Goal: Information Seeking & Learning: Learn about a topic

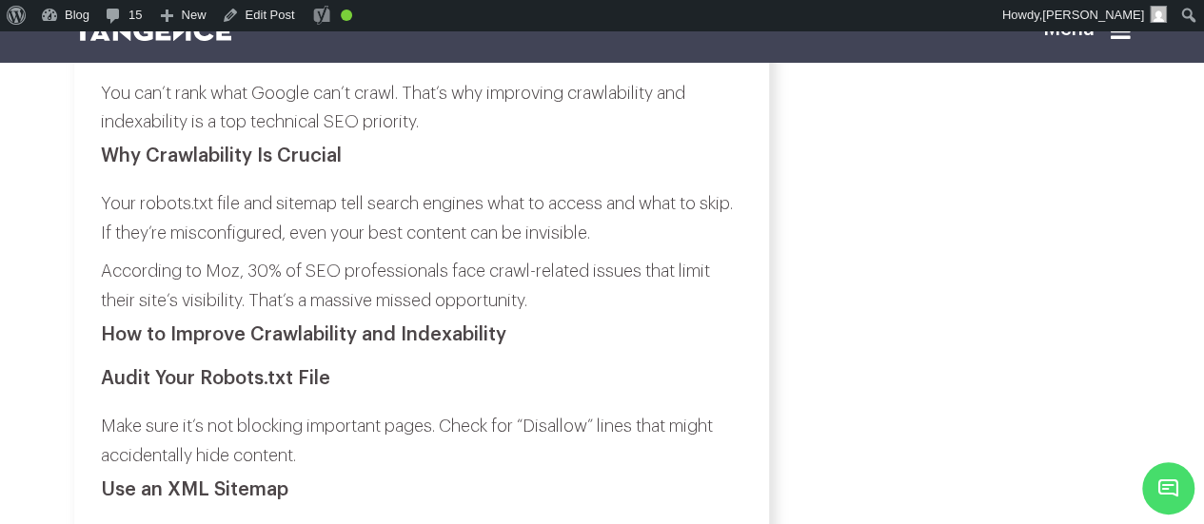
scroll to position [3138, 0]
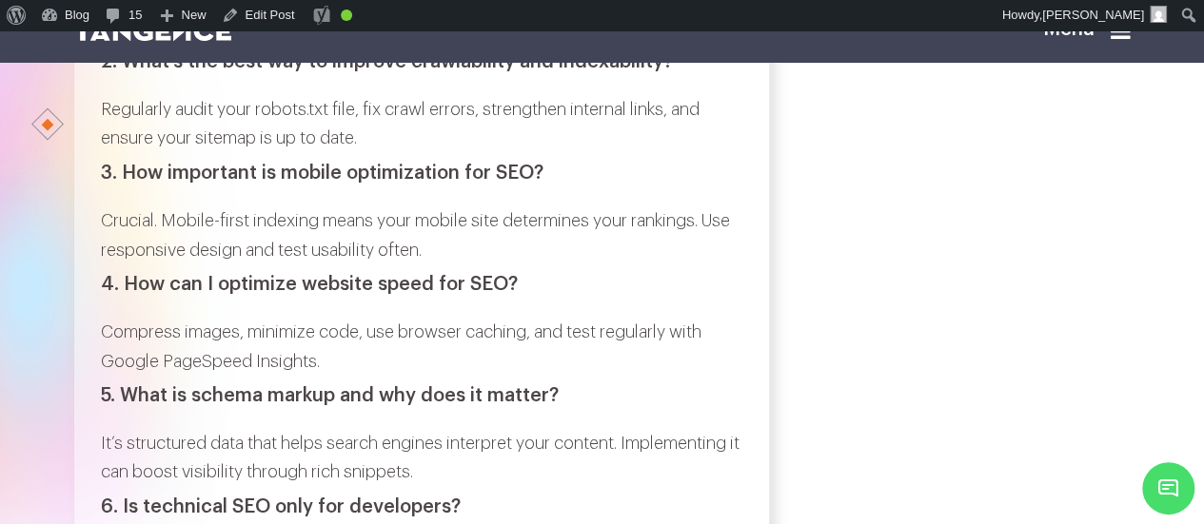
scroll to position [8877, 0]
copy div "What is technical SEO?"
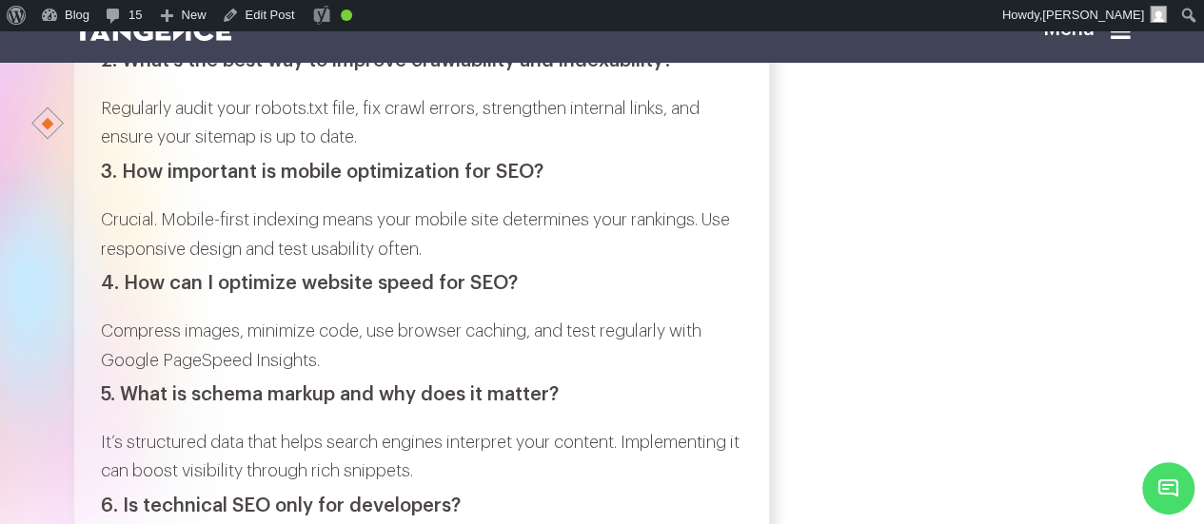
drag, startPoint x: 253, startPoint y: 226, endPoint x: 104, endPoint y: 181, distance: 156.0
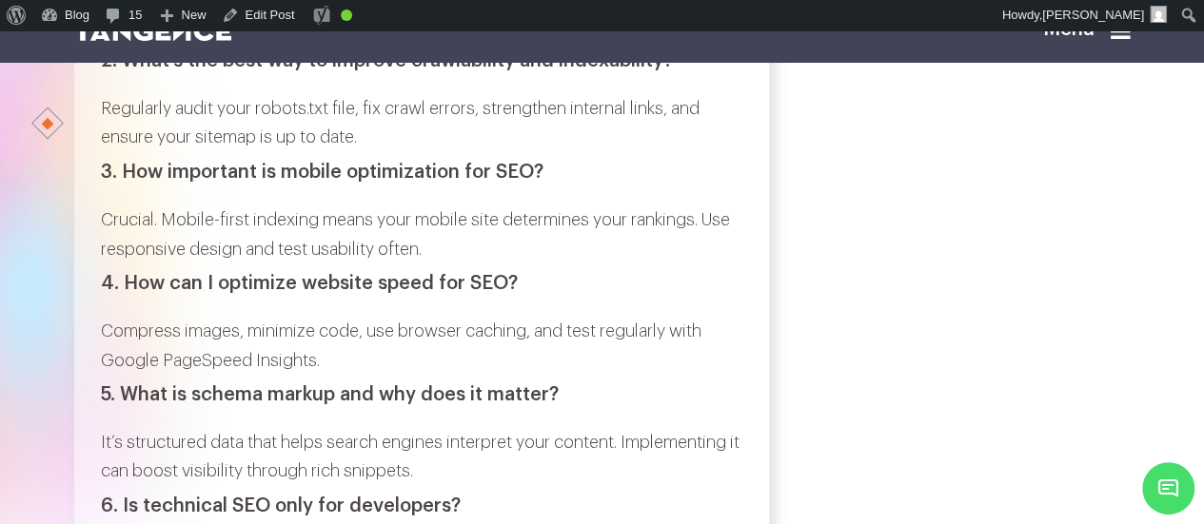
click at [135, 71] on h3 "2. What’s the best way to improve crawlability and indexability?" at bounding box center [422, 60] width 642 height 21
click at [672, 71] on h3 "2. What’s the best way to improve crawlability and indexability?" at bounding box center [422, 60] width 642 height 21
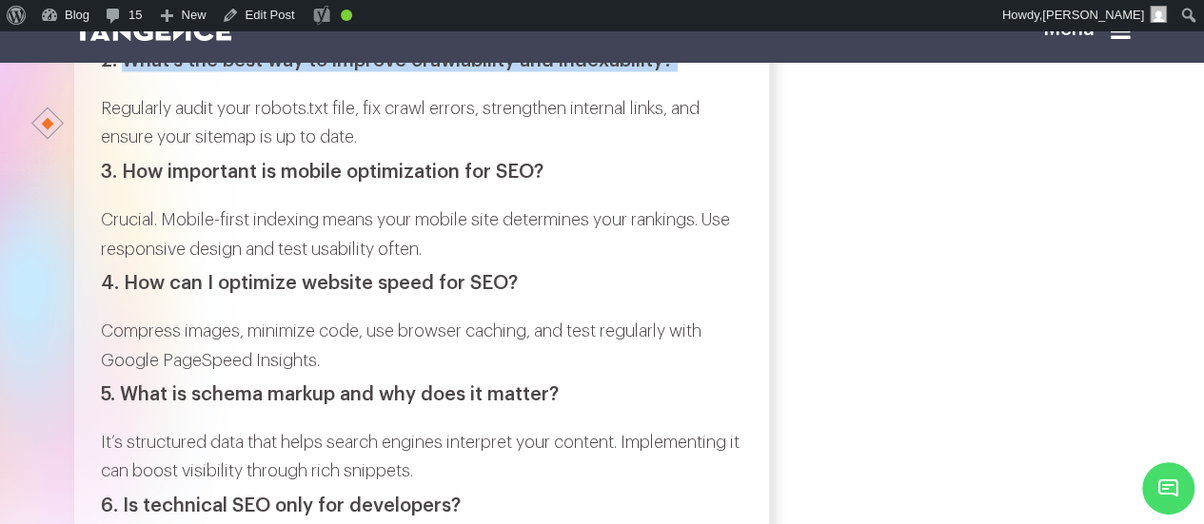
copy div "What’s the best way to improve crawlability and indexability?"
click at [105, 152] on p "Regularly audit your robots.txt file, fix crawl errors, strengthen internal lin…" at bounding box center [422, 123] width 642 height 58
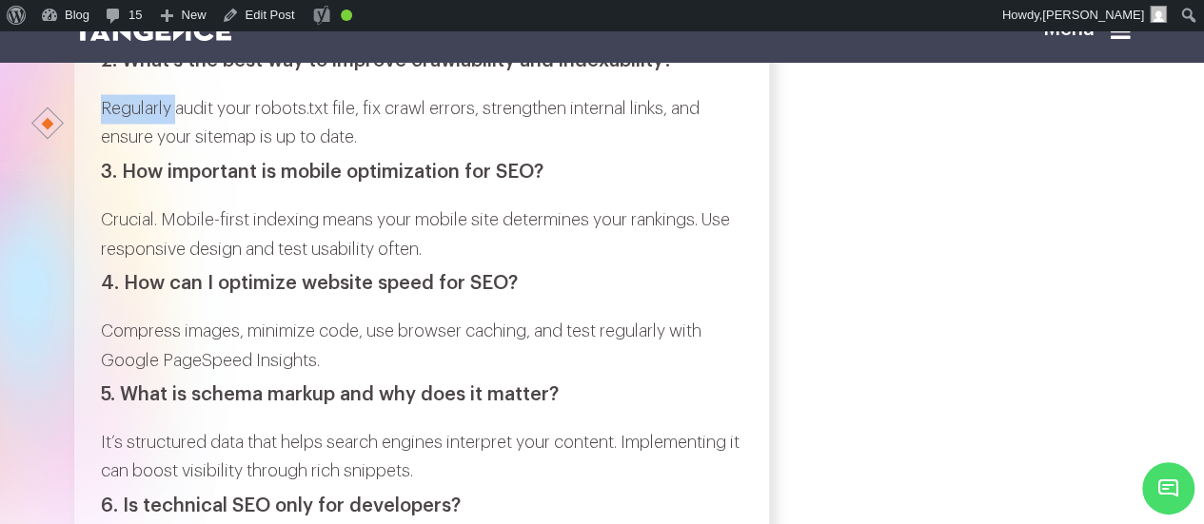
click at [105, 152] on p "Regularly audit your robots.txt file, fix crawl errors, strengthen internal lin…" at bounding box center [422, 123] width 642 height 58
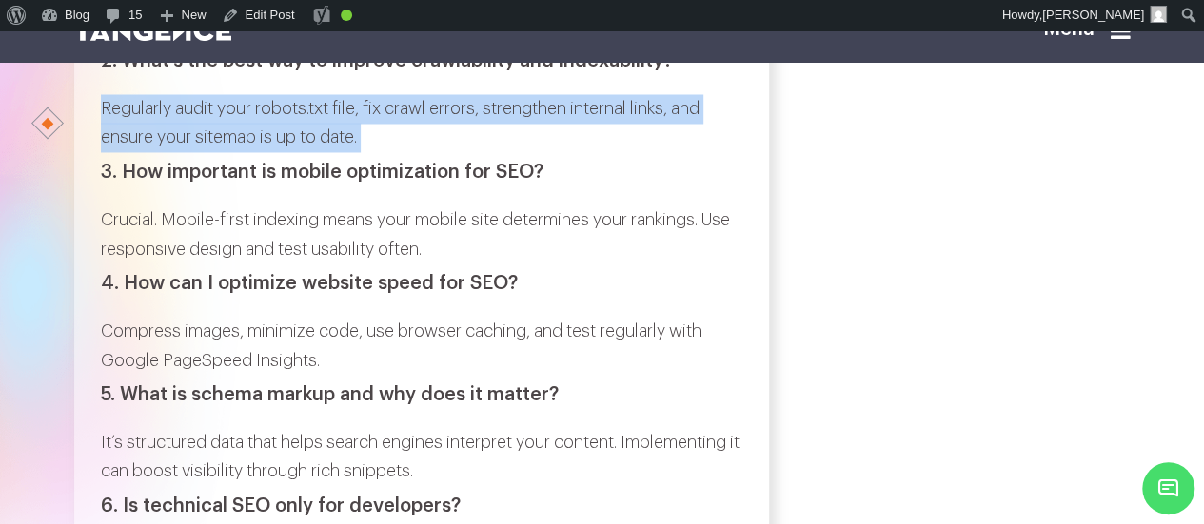
click at [383, 152] on p "Regularly audit your robots.txt file, fix crawl errors, strengthen internal lin…" at bounding box center [422, 123] width 642 height 58
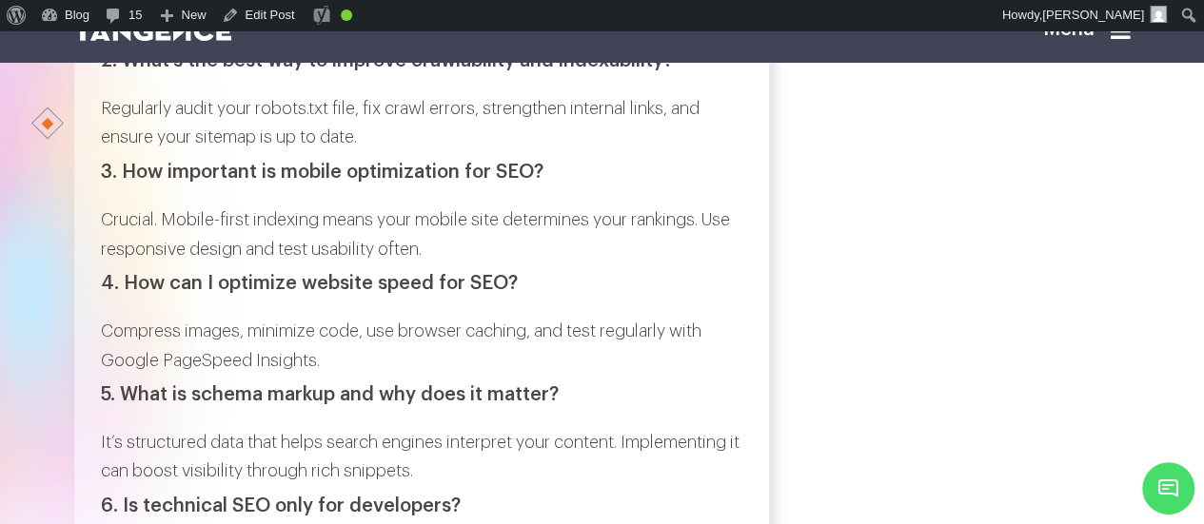
click at [142, 182] on h3 "3. How important is mobile optimization for SEO?" at bounding box center [422, 171] width 642 height 21
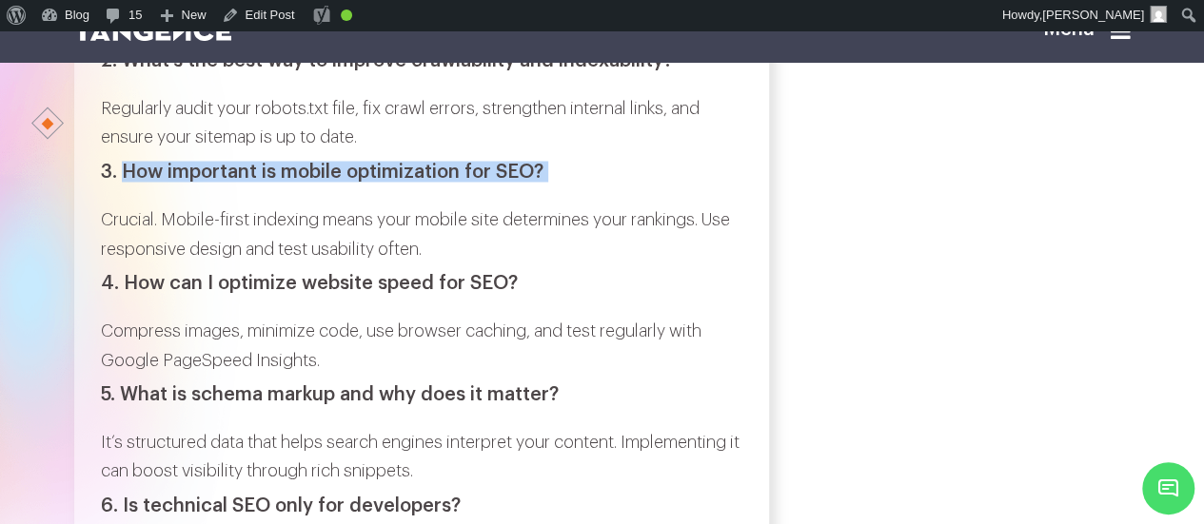
drag, startPoint x: 142, startPoint y: 385, endPoint x: 554, endPoint y: 389, distance: 412.2
click at [554, 182] on h3 "3. How important is mobile optimization for SEO?" at bounding box center [422, 171] width 642 height 21
copy div "How important is mobile optimization for SEO?"
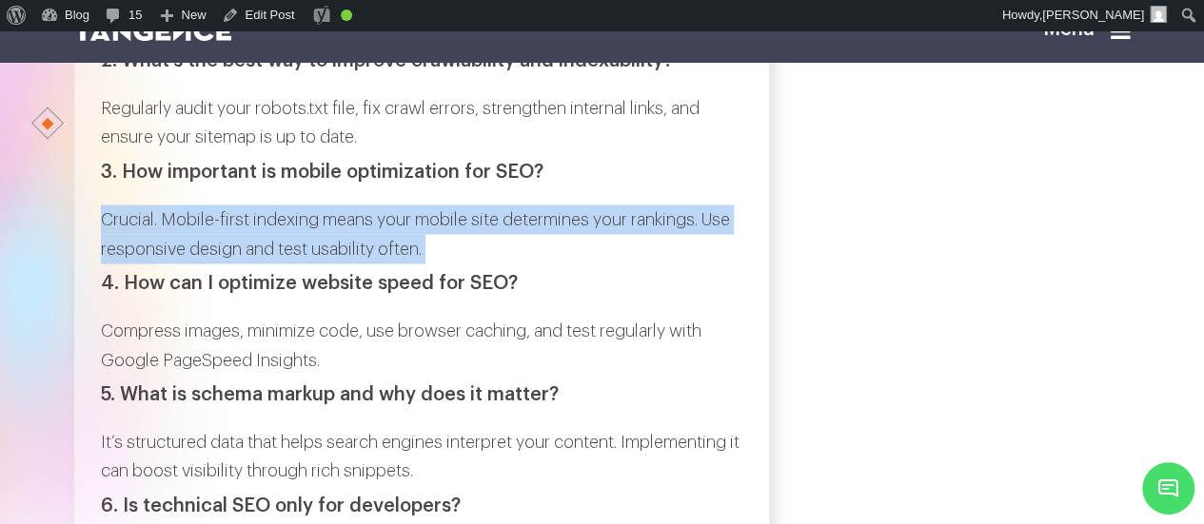
click at [472, 263] on p "Crucial. Mobile-first indexing means your mobile site determines your rankings.…" at bounding box center [422, 234] width 642 height 58
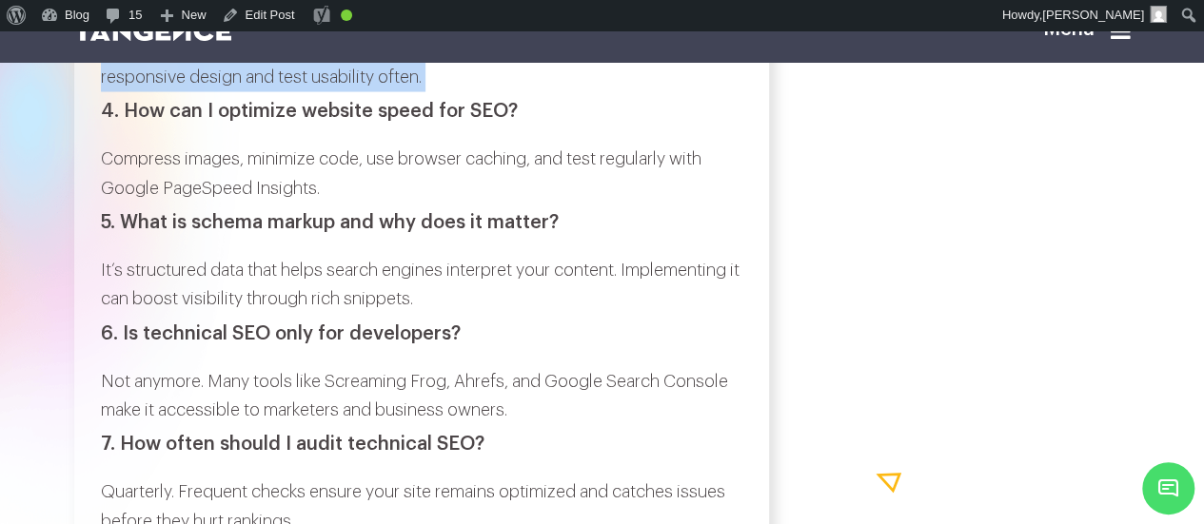
scroll to position [9051, 0]
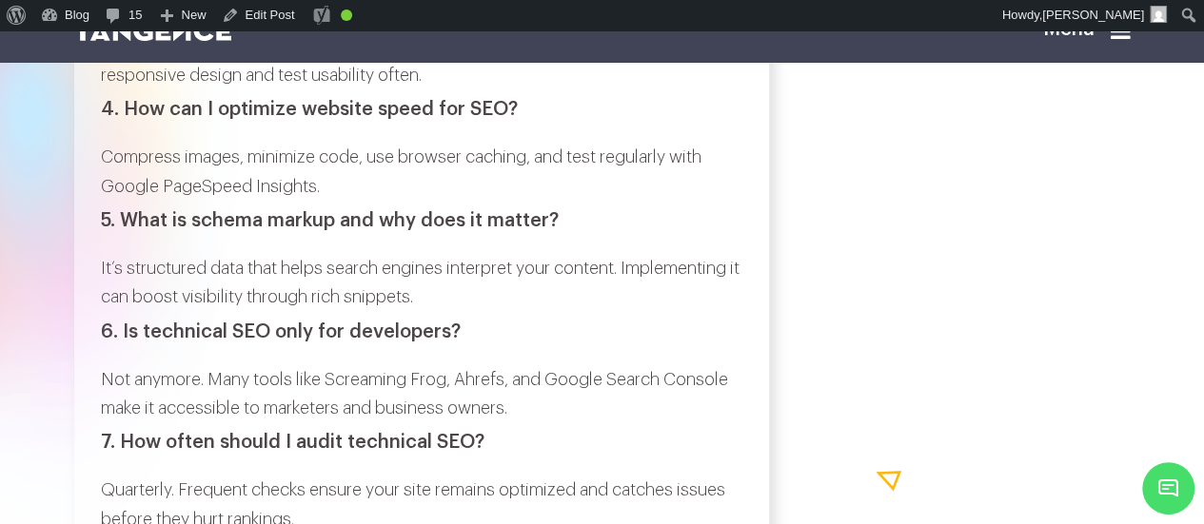
click at [137, 120] on h3 "4. How can I optimize website speed for SEO?" at bounding box center [422, 109] width 642 height 21
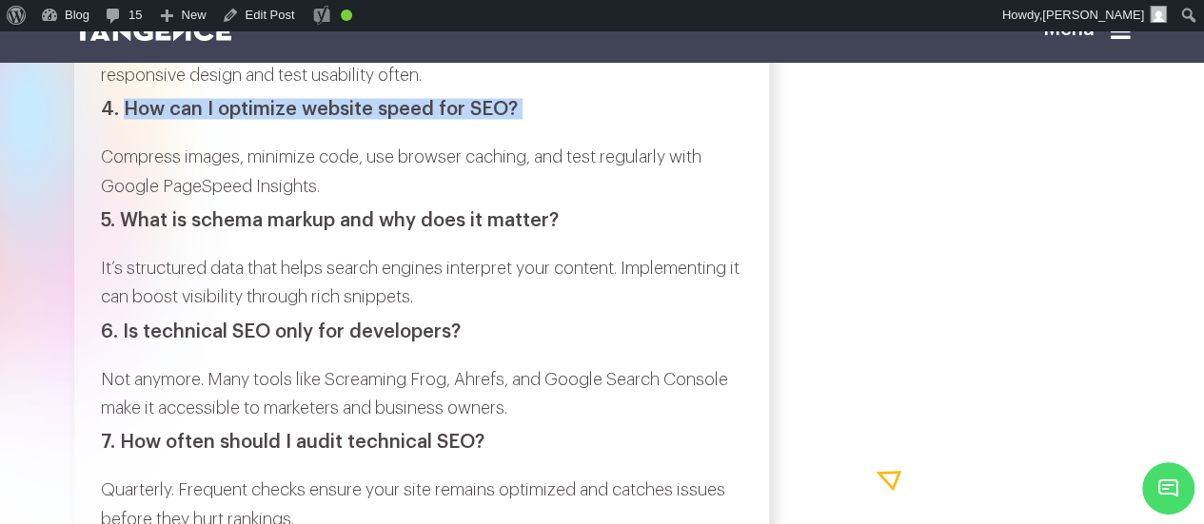
drag, startPoint x: 137, startPoint y: 334, endPoint x: 525, endPoint y: 332, distance: 388.3
click at [525, 120] on h3 "4. How can I optimize website speed for SEO?" at bounding box center [422, 109] width 642 height 21
copy div "How can I optimize website speed for SEO?"
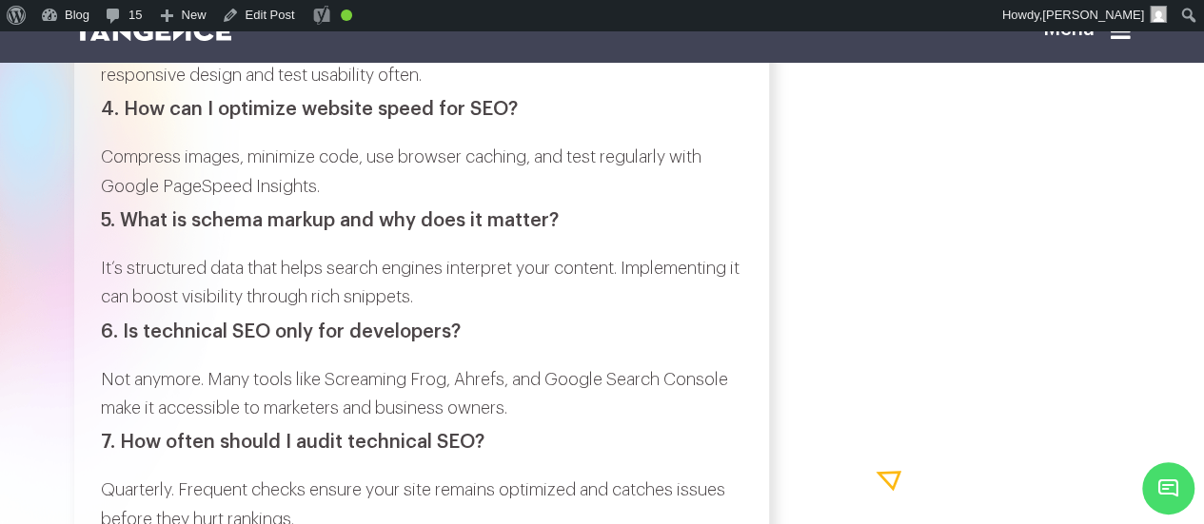
drag, startPoint x: 120, startPoint y: 384, endPoint x: 97, endPoint y: 375, distance: 24.4
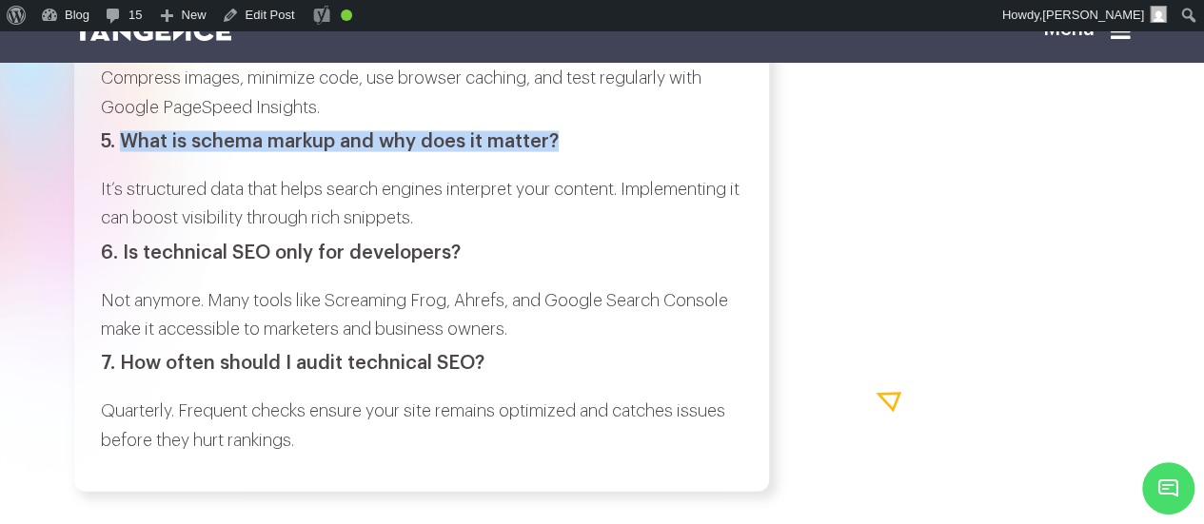
drag, startPoint x: 128, startPoint y: 367, endPoint x: 576, endPoint y: 357, distance: 447.5
click at [576, 152] on h3 "5. What is schema markup and why does it matter?" at bounding box center [422, 141] width 642 height 21
copy h3 "What is schema markup and why does it matter?"
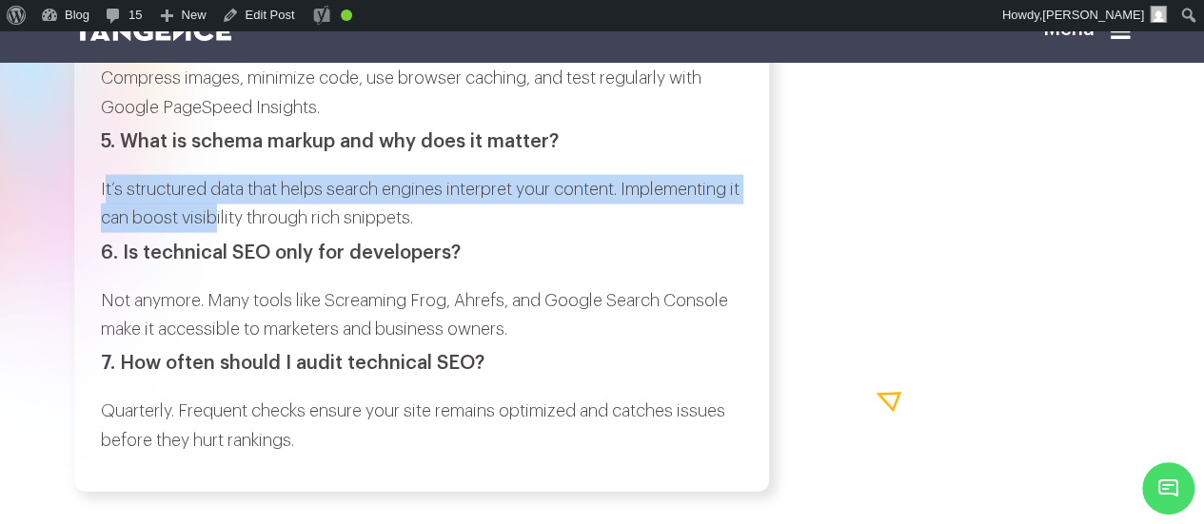
drag, startPoint x: 105, startPoint y: 416, endPoint x: 229, endPoint y: 431, distance: 125.6
click at [229, 233] on p "It’s structured data that helps search engines interpret your content. Implemen…" at bounding box center [422, 204] width 642 height 58
click at [107, 233] on p "It’s structured data that helps search engines interpret your content. Implemen…" at bounding box center [422, 204] width 642 height 58
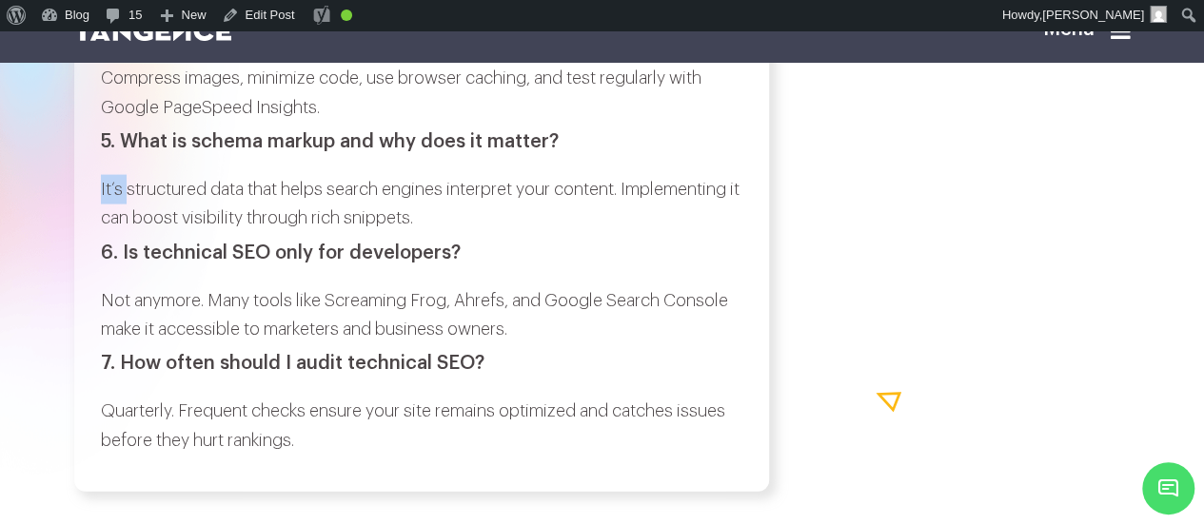
click at [107, 233] on p "It’s structured data that helps search engines interpret your content. Implemen…" at bounding box center [422, 204] width 642 height 58
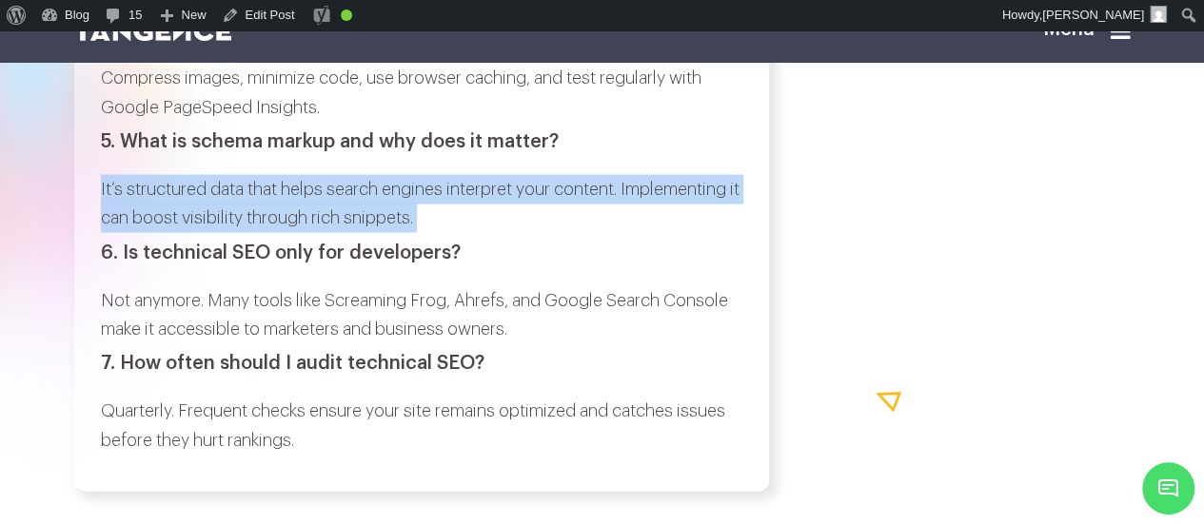
click at [463, 233] on p "It’s structured data that helps search engines interpret your content. Implemen…" at bounding box center [422, 204] width 642 height 58
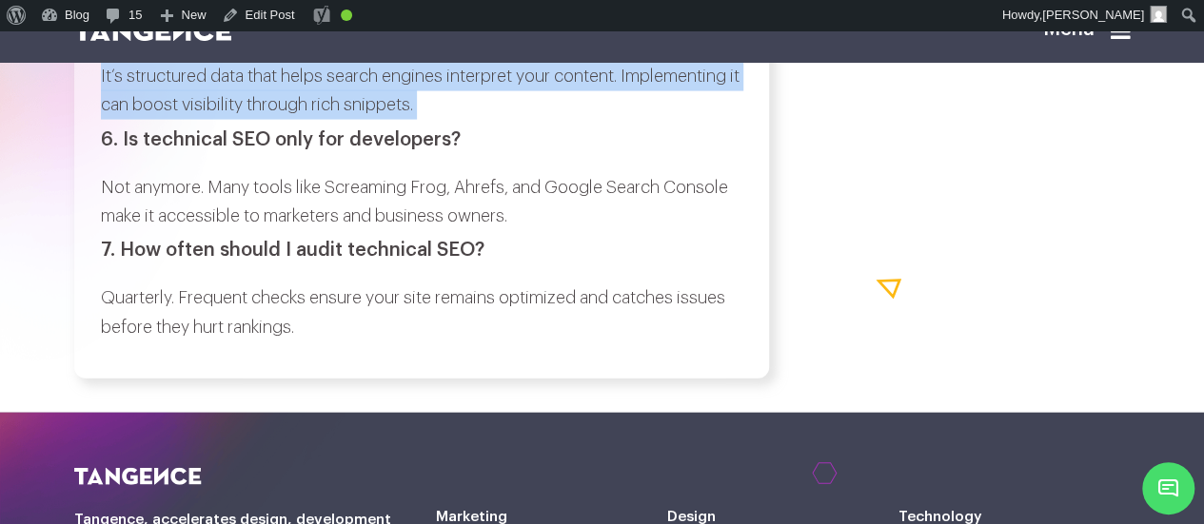
scroll to position [9248, 0]
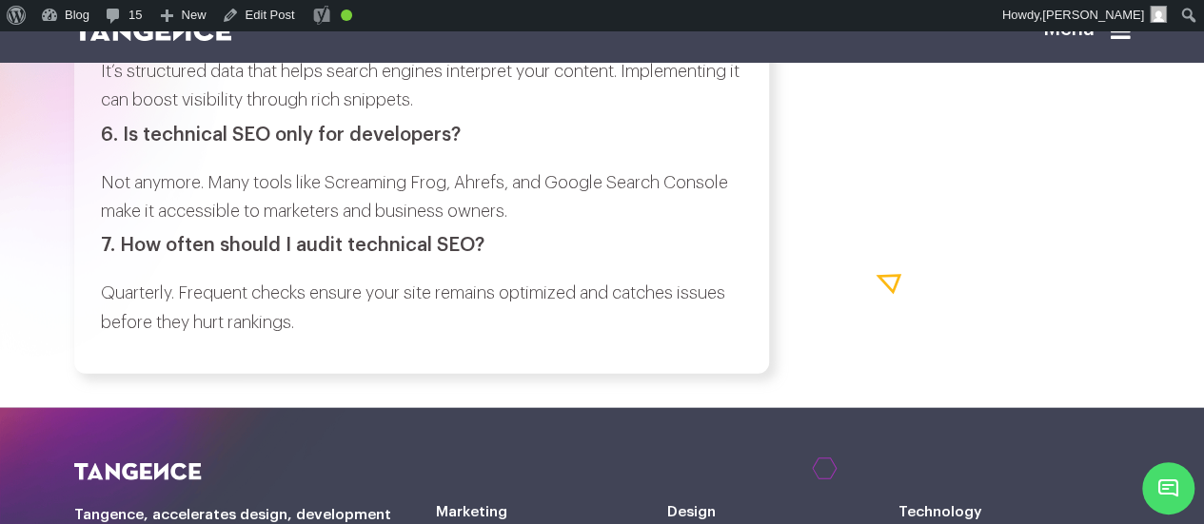
click at [131, 146] on h3 "6. Is technical SEO only for developers?" at bounding box center [422, 135] width 642 height 21
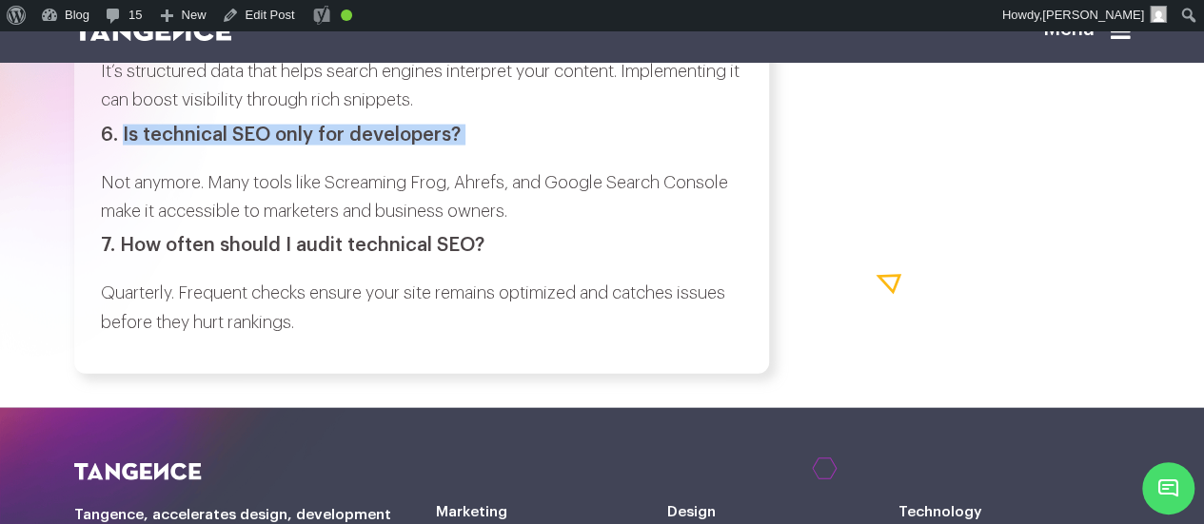
click at [456, 146] on h3 "6. Is technical SEO only for developers?" at bounding box center [422, 135] width 642 height 21
copy div "Is technical SEO only for developers?"
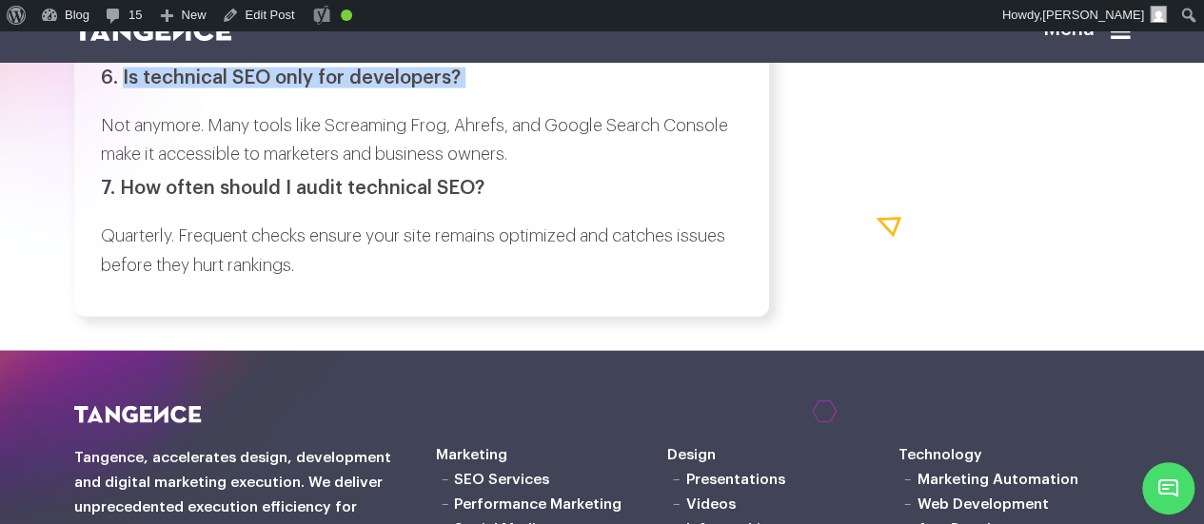
scroll to position [9307, 0]
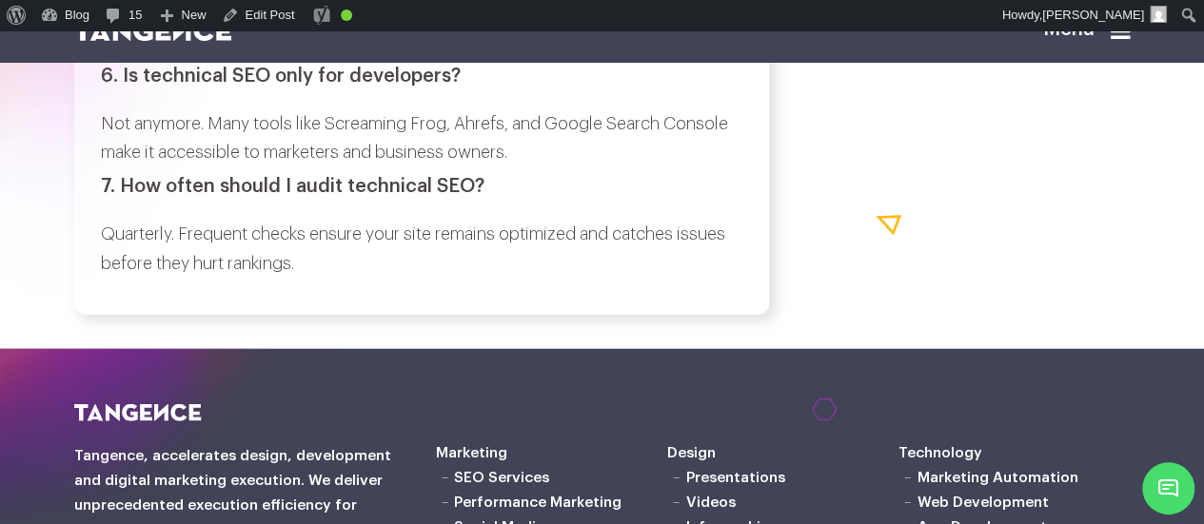
click at [109, 168] on p "Not anymore. Many tools like Screaming Frog, Ahrefs, and Google Search Console …" at bounding box center [422, 138] width 642 height 58
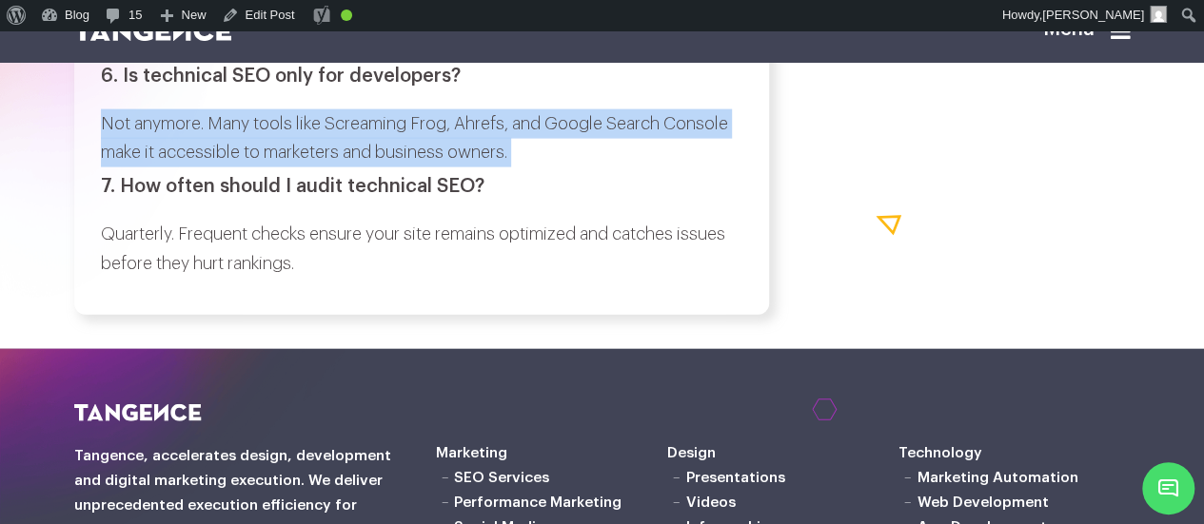
click at [514, 168] on p "Not anymore. Many tools like Screaming Frog, Ahrefs, and Google Search Console …" at bounding box center [422, 138] width 642 height 58
copy div "Not anymore. Many tools like Screaming Frog, Ahrefs, and Google Search Console …"
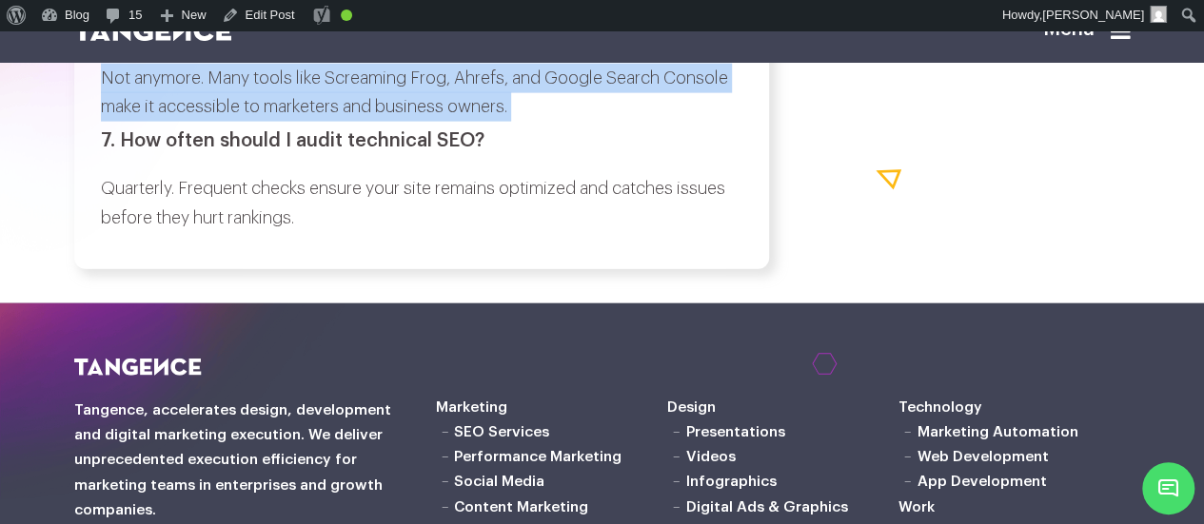
scroll to position [9358, 0]
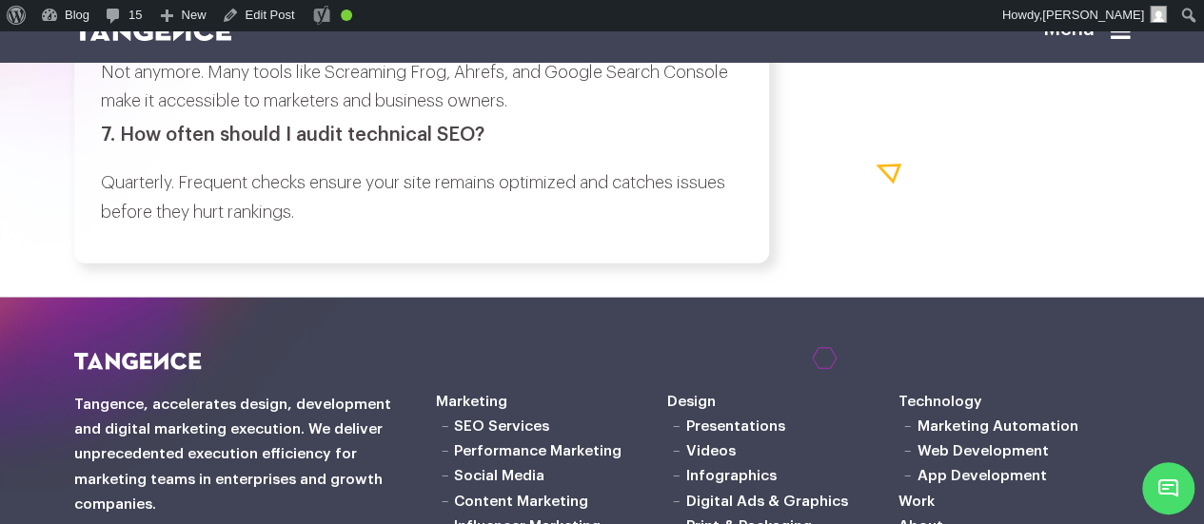
drag, startPoint x: 128, startPoint y: 356, endPoint x: 126, endPoint y: 368, distance: 12.5
click at [126, 146] on h3 "7. How often should I audit technical SEO?" at bounding box center [422, 135] width 642 height 21
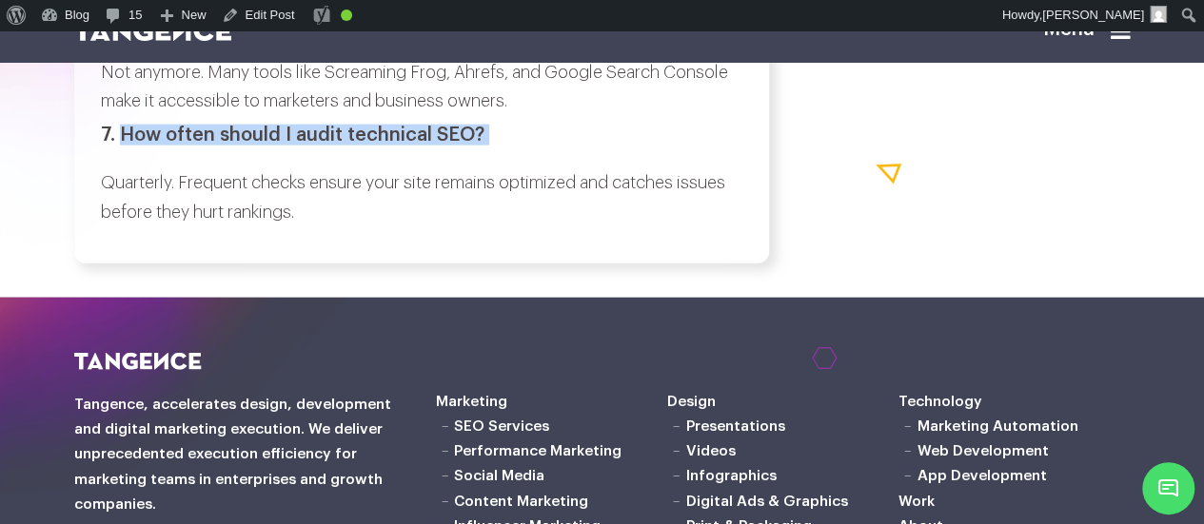
click at [497, 146] on h3 "7. How often should I audit technical SEO?" at bounding box center [422, 135] width 642 height 21
click at [107, 227] on p "Quarterly. Frequent checks ensure your site remains optimized and catches issue…" at bounding box center [422, 197] width 642 height 58
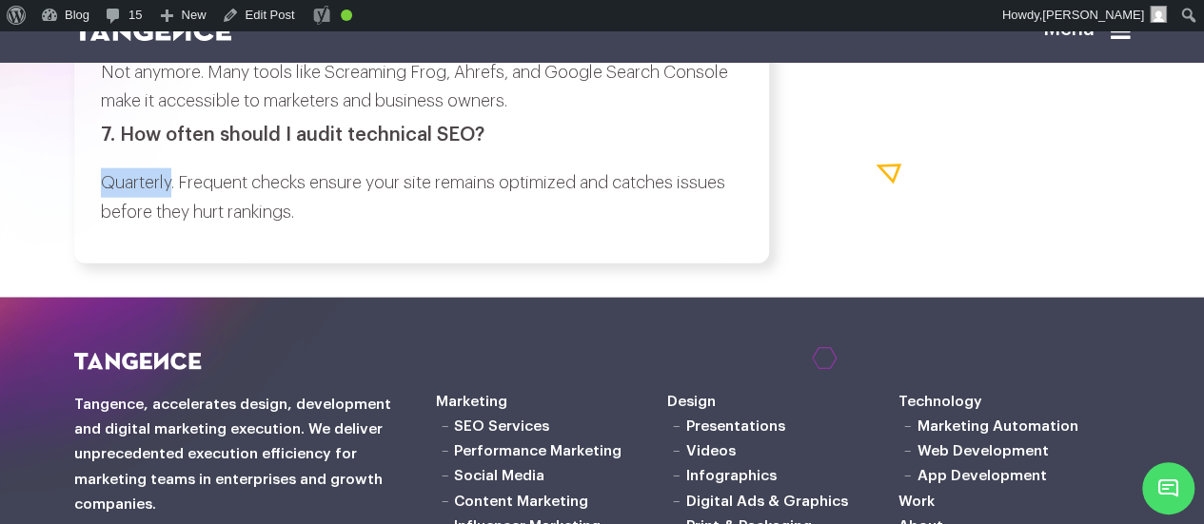
click at [107, 227] on p "Quarterly. Frequent checks ensure your site remains optimized and catches issue…" at bounding box center [422, 197] width 642 height 58
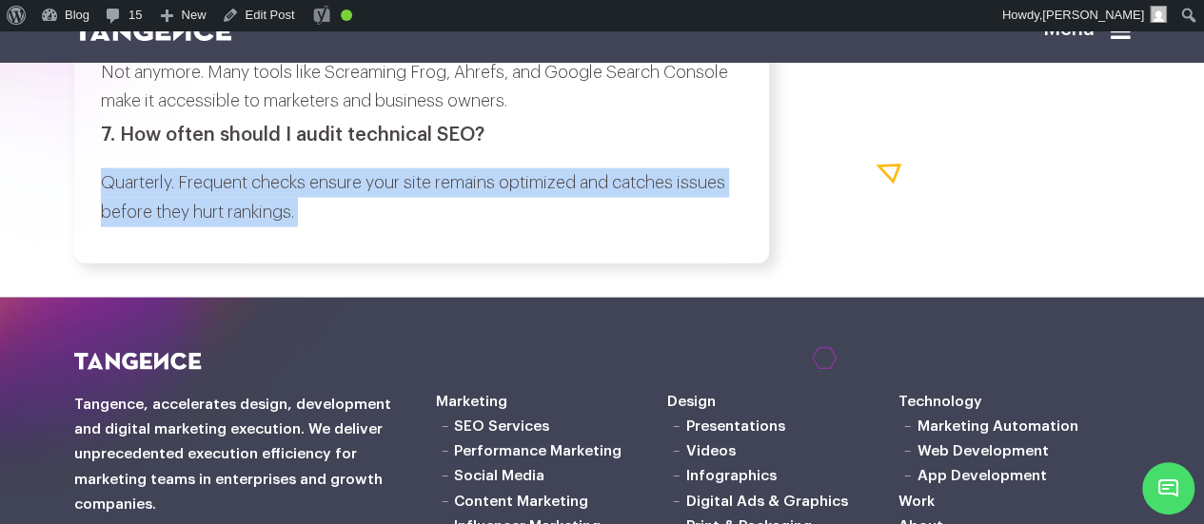
click at [323, 227] on p "Quarterly. Frequent checks ensure your site remains optimized and catches issue…" at bounding box center [422, 197] width 642 height 58
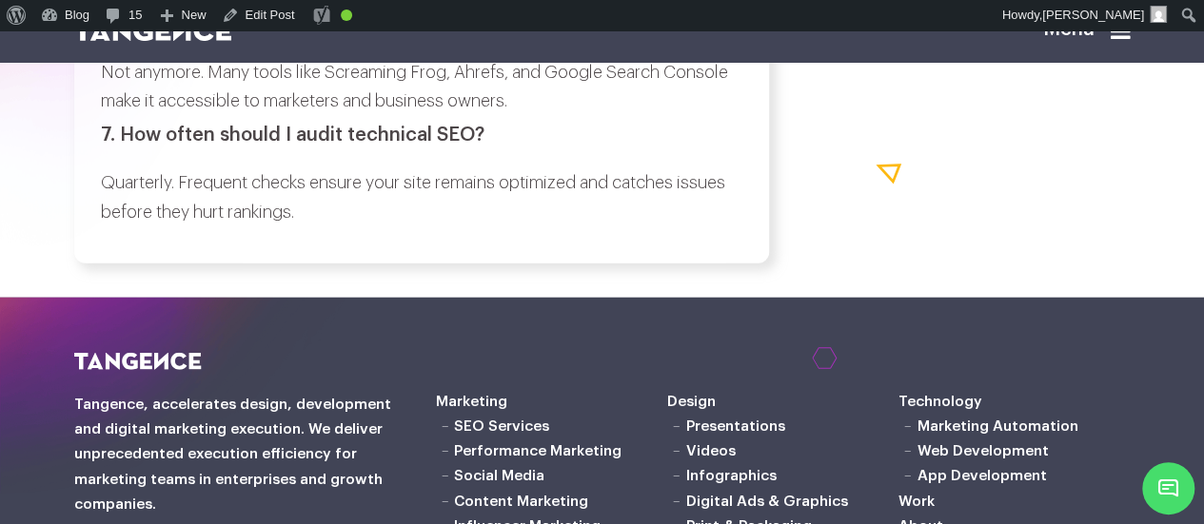
click at [563, 116] on p "Not anymore. Many tools like Screaming Frog, Ahrefs, and Google Search Console …" at bounding box center [422, 87] width 642 height 58
